Goal: Task Accomplishment & Management: Use online tool/utility

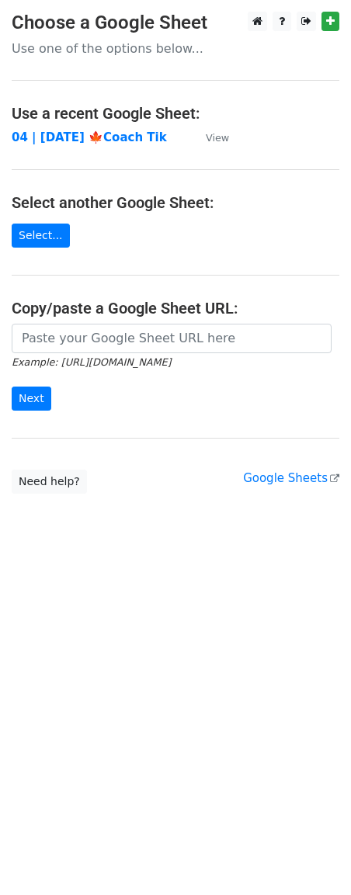
click at [87, 144] on td "04 | SEP 16 '25 🍁Coach Tik" at bounding box center [101, 138] width 178 height 18
click at [96, 140] on strong "04 | [DATE] 🍁Coach Tik" at bounding box center [89, 137] width 155 height 14
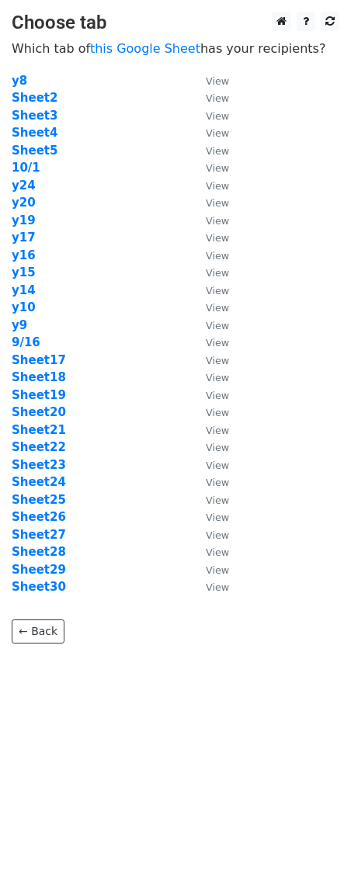
click at [73, 330] on td "y9" at bounding box center [101, 326] width 178 height 18
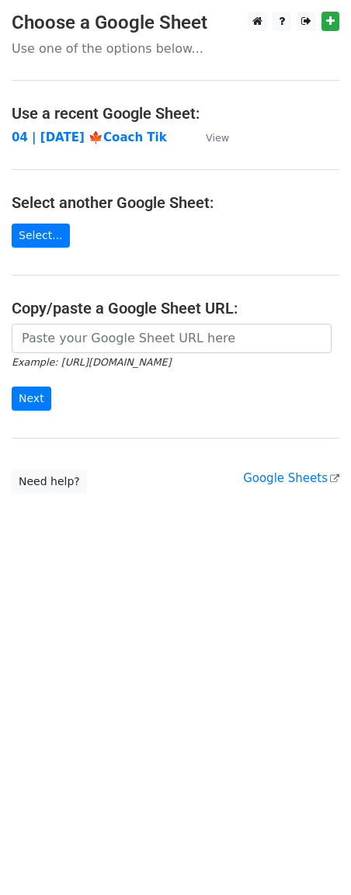
drag, startPoint x: 179, startPoint y: 533, endPoint x: 179, endPoint y: 511, distance: 22.5
click at [179, 532] on body "Choose a Google Sheet Use one of the options below... Use a recent Google Sheet…" at bounding box center [175, 284] width 351 height 544
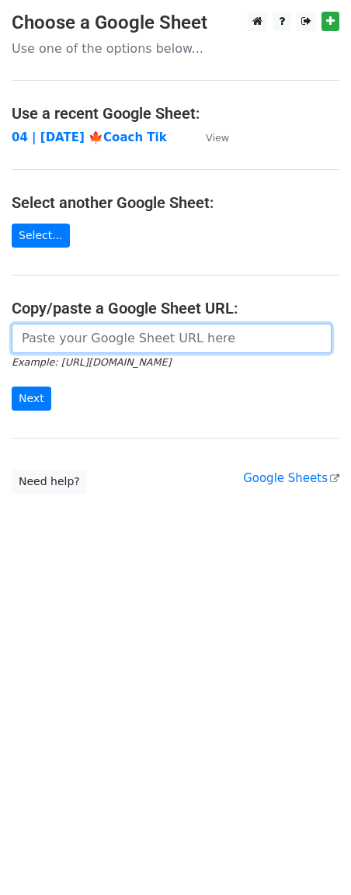
click at [120, 352] on input "url" at bounding box center [172, 338] width 320 height 29
paste input "https://docs.google.com/spreadsheets/d/1_HlbXSx6vdOpoMEZx0yBO3wB28JnOUYdhONXcap…"
type input "https://docs.google.com/spreadsheets/d/1_HlbXSx6vdOpoMEZx0yBO3wB28JnOUYdhONXcap…"
click at [12, 386] on input "Next" at bounding box center [32, 398] width 40 height 24
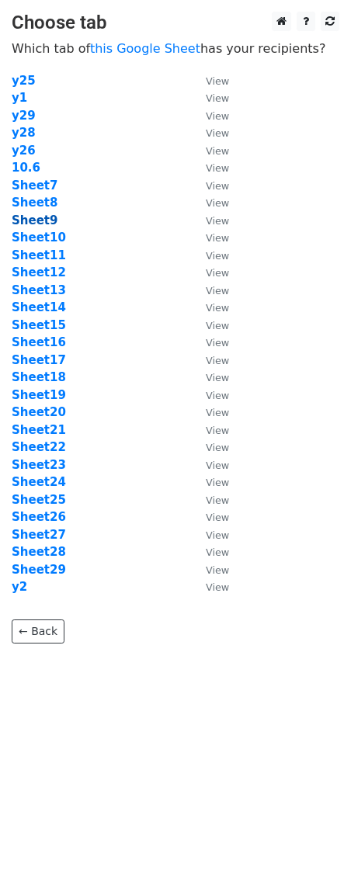
click at [43, 227] on strong "Sheet9" at bounding box center [35, 220] width 46 height 14
click at [46, 223] on strong "Sheet9" at bounding box center [35, 220] width 46 height 14
click at [35, 224] on strong "Sheet9" at bounding box center [35, 220] width 46 height 14
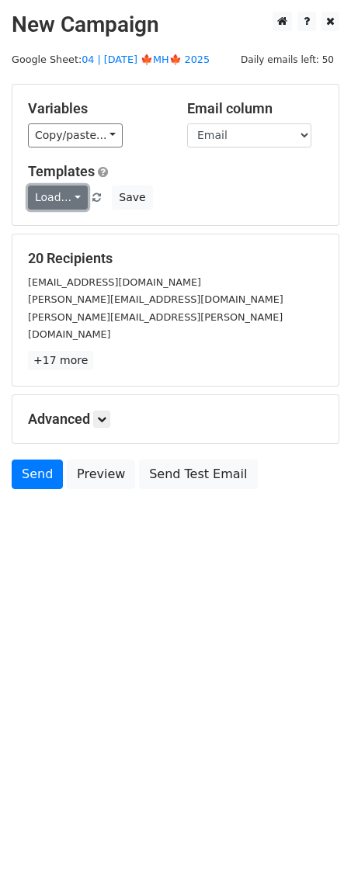
click at [67, 194] on link "Load..." at bounding box center [58, 197] width 60 height 24
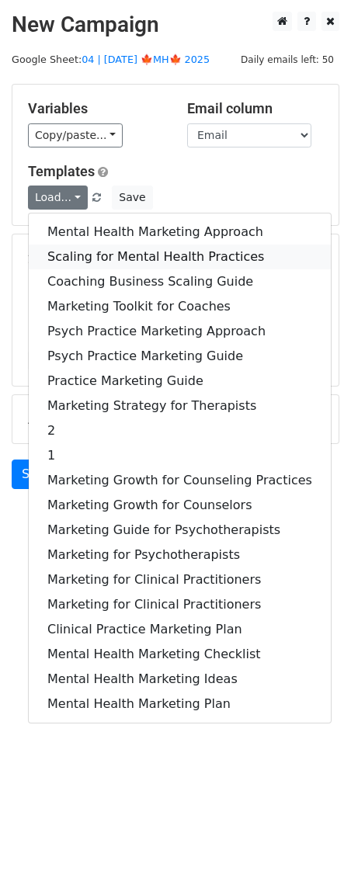
click at [112, 251] on link "Scaling for Mental Health Practices" at bounding box center [180, 256] width 302 height 25
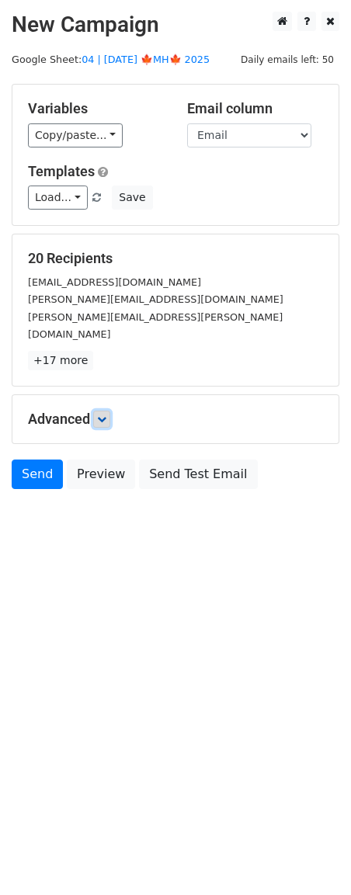
click at [109, 410] on link at bounding box center [101, 418] width 17 height 17
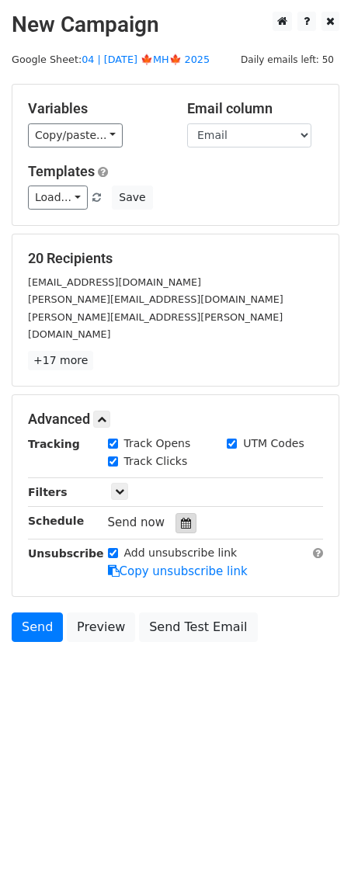
click at [181, 518] on icon at bounding box center [186, 523] width 10 height 11
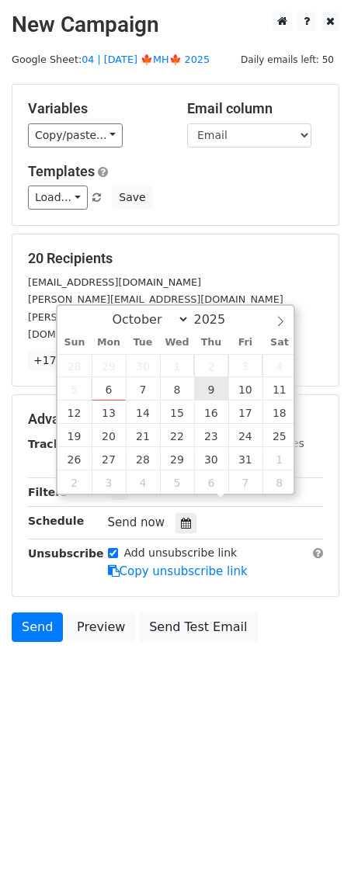
type input "2025-10-09 12:00"
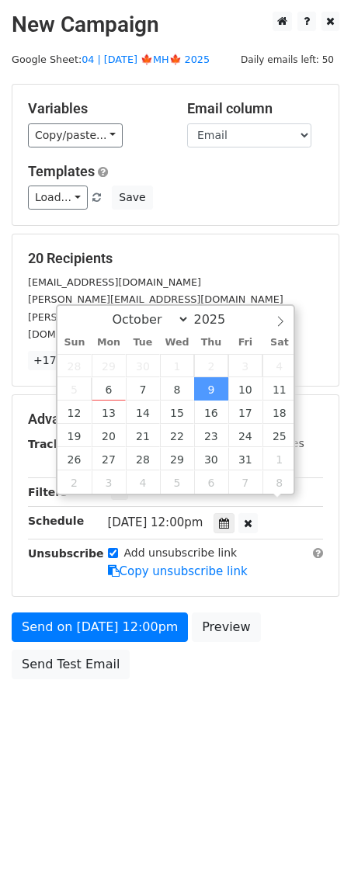
scroll to position [1, 0]
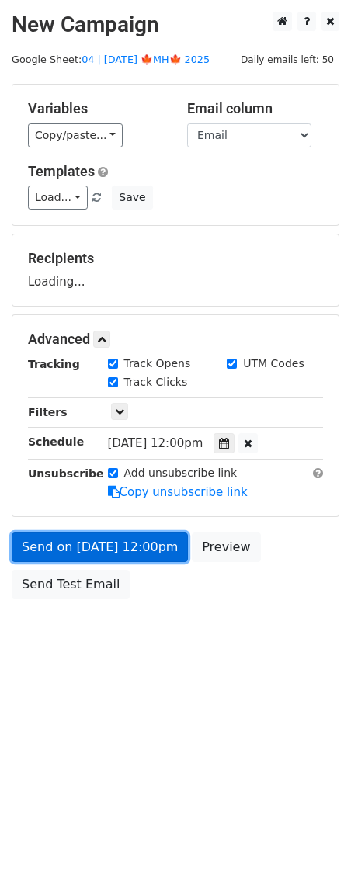
click at [124, 548] on link "Send on Oct 9 at 12:00pm" at bounding box center [100, 546] width 176 height 29
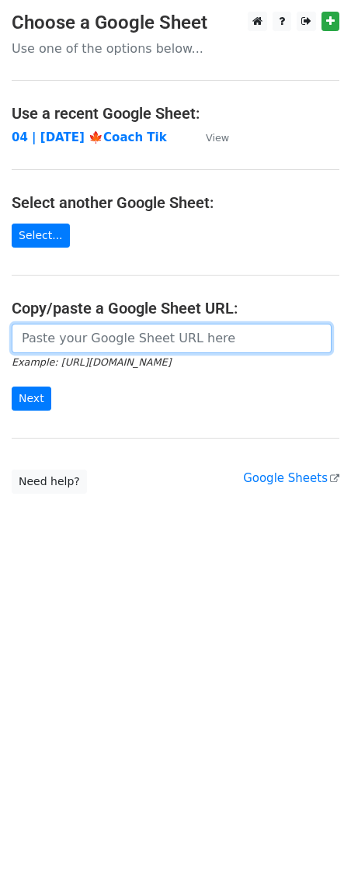
click at [89, 339] on input "url" at bounding box center [172, 338] width 320 height 29
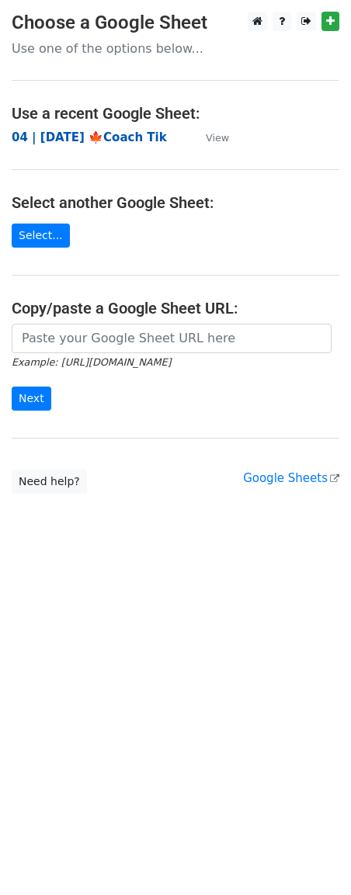
click at [109, 142] on strong "04 | [DATE] 🍁Coach Tik" at bounding box center [89, 137] width 155 height 14
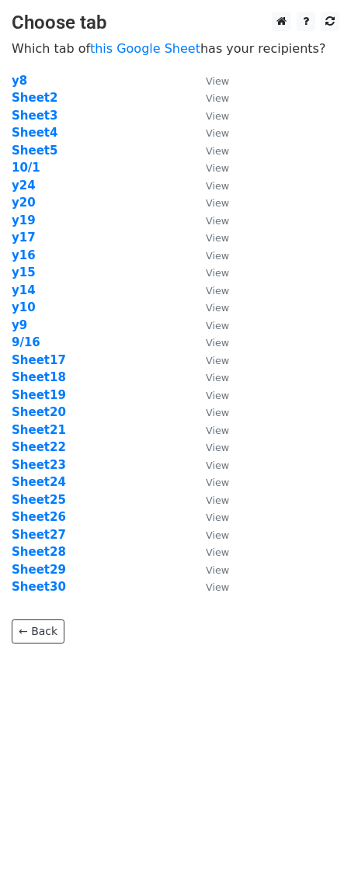
click at [88, 161] on td "10/1" at bounding box center [101, 168] width 178 height 18
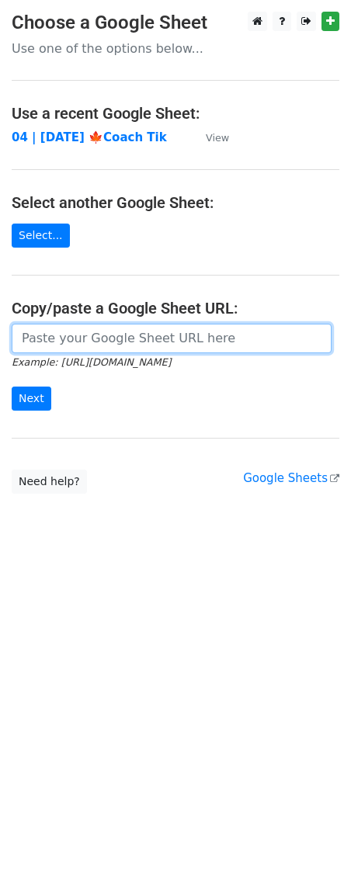
click at [93, 353] on form "Example: [URL][DOMAIN_NAME] Next" at bounding box center [175, 367] width 327 height 87
paste input "[URL][DOMAIN_NAME]"
type input "[URL][DOMAIN_NAME]"
click at [12, 386] on input "Next" at bounding box center [32, 398] width 40 height 24
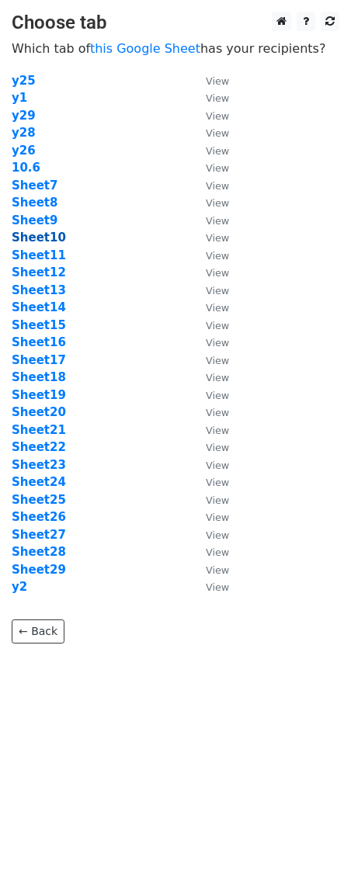
click at [37, 240] on strong "Sheet10" at bounding box center [39, 237] width 54 height 14
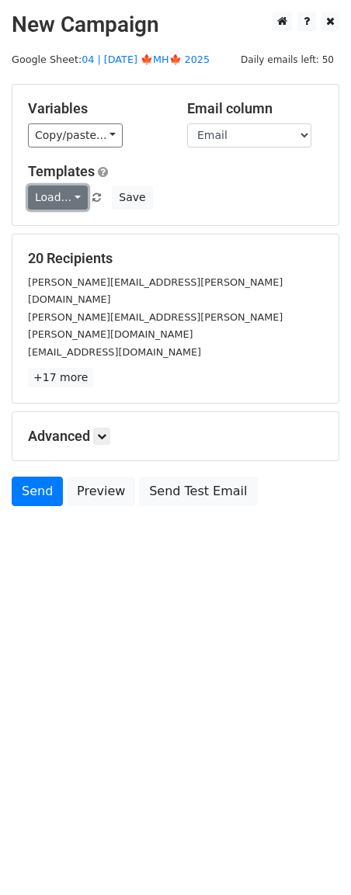
click at [61, 204] on link "Load..." at bounding box center [58, 197] width 60 height 24
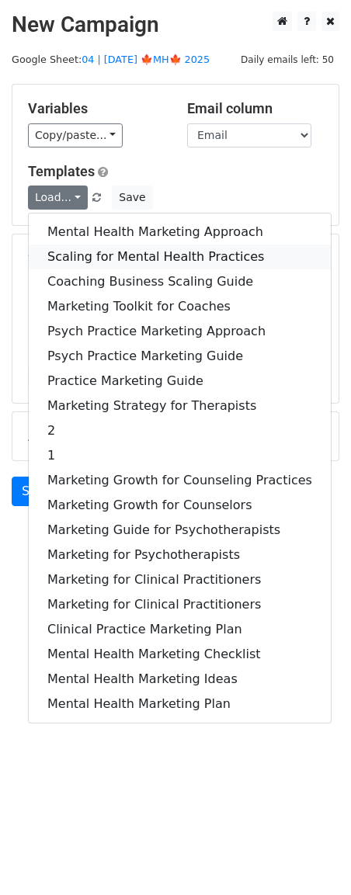
click at [95, 256] on link "Scaling for Mental Health Practices" at bounding box center [180, 256] width 302 height 25
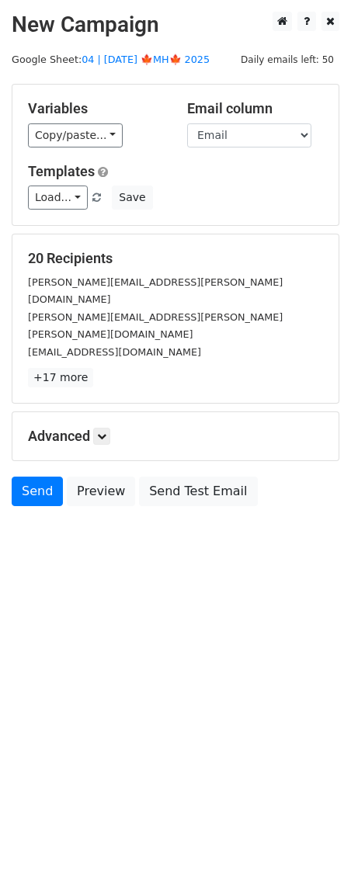
click at [65, 220] on div "Variables Copy/paste... {{Name}} {{Email}} Email column Name Email Templates Lo…" at bounding box center [175, 155] width 326 height 140
click at [60, 203] on link "Load..." at bounding box center [58, 197] width 60 height 24
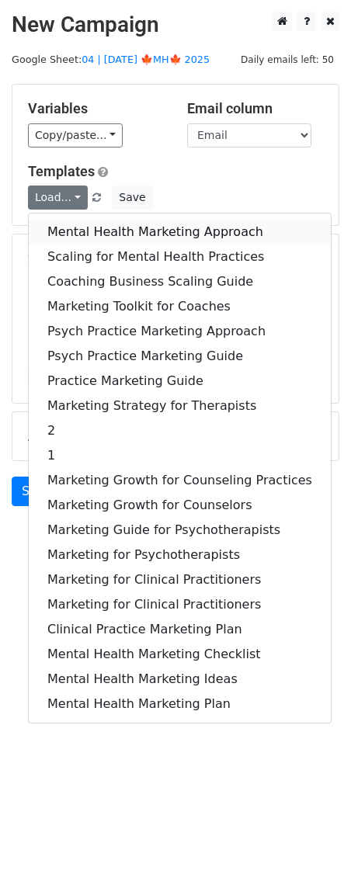
click at [85, 238] on link "Mental Health Marketing Approach" at bounding box center [180, 232] width 302 height 25
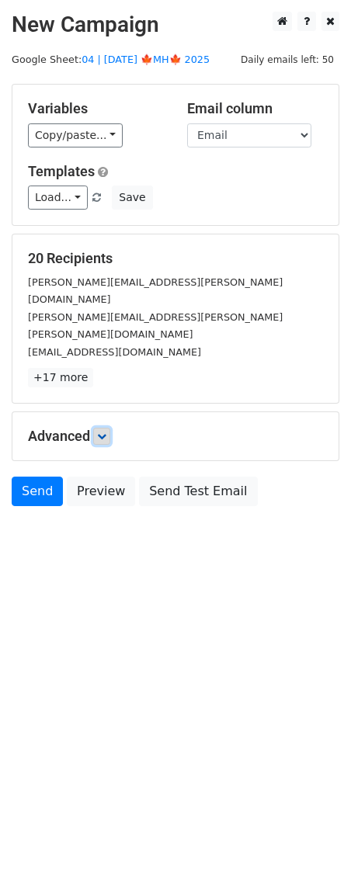
click at [101, 431] on icon at bounding box center [101, 435] width 9 height 9
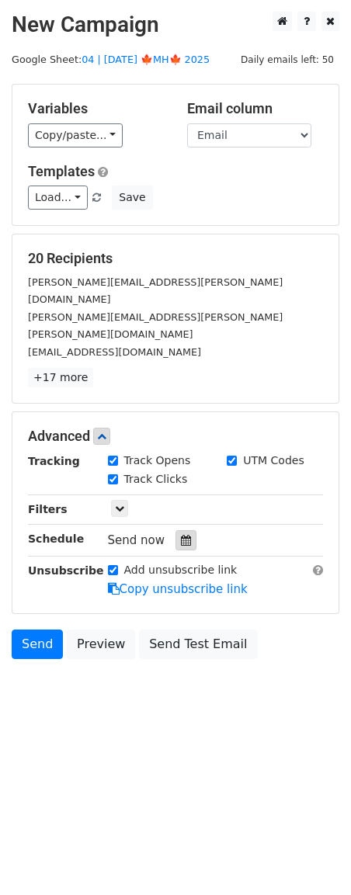
click at [175, 530] on div at bounding box center [185, 540] width 21 height 20
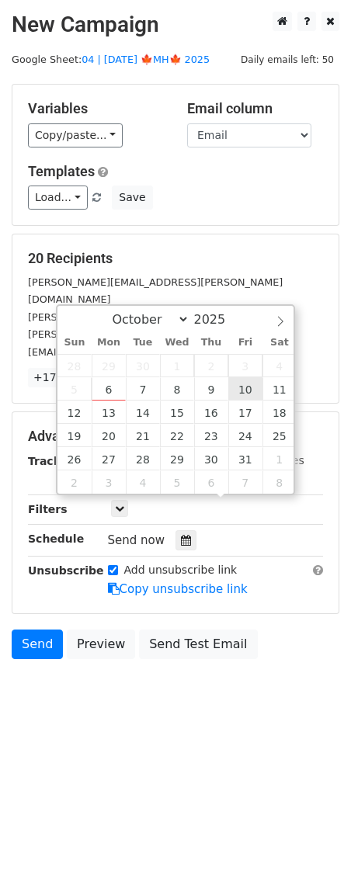
type input "2025-10-10 12:00"
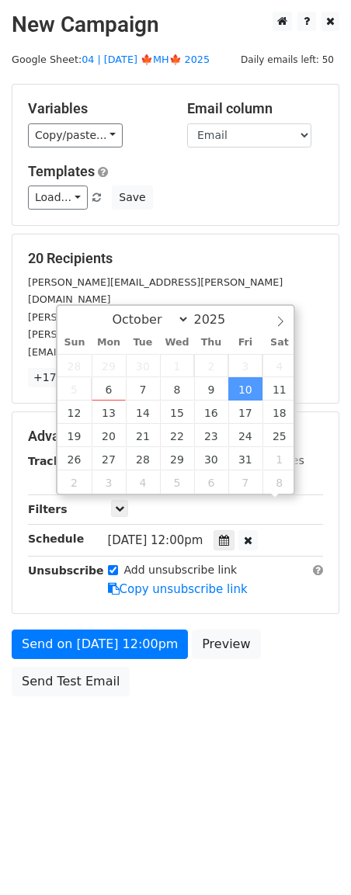
scroll to position [1, 0]
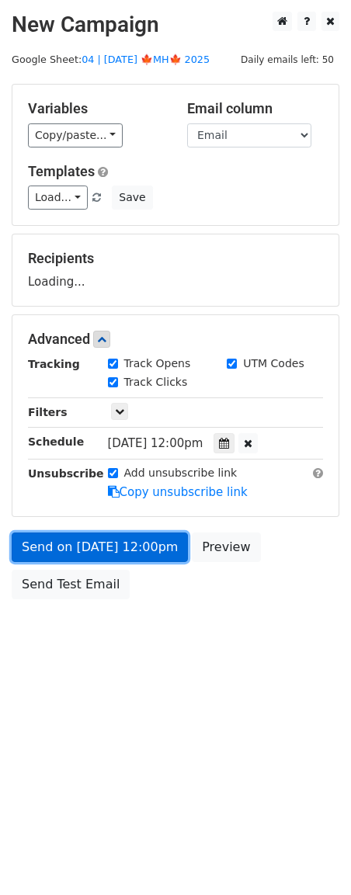
click at [134, 549] on link "Send on Oct 10 at 12:00pm" at bounding box center [100, 546] width 176 height 29
